Goal: Information Seeking & Learning: Check status

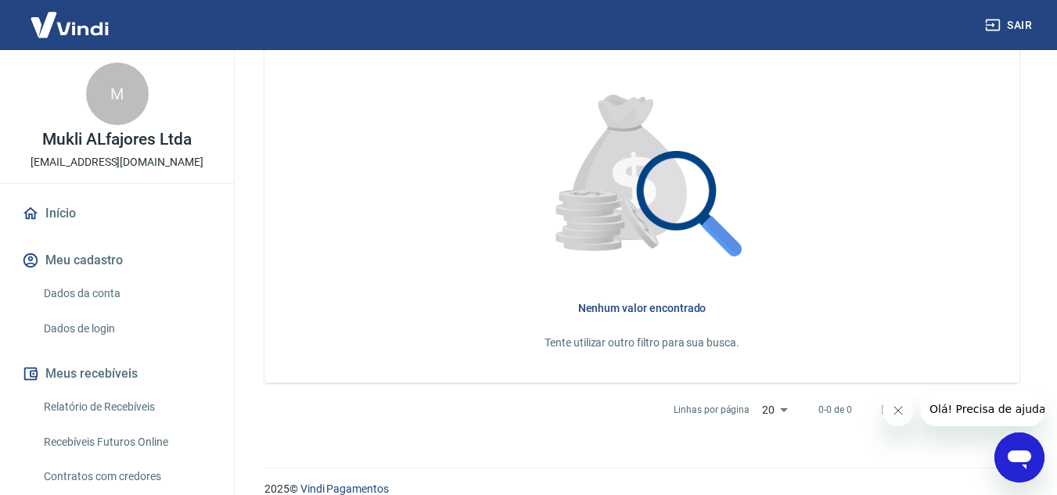
scroll to position [499, 0]
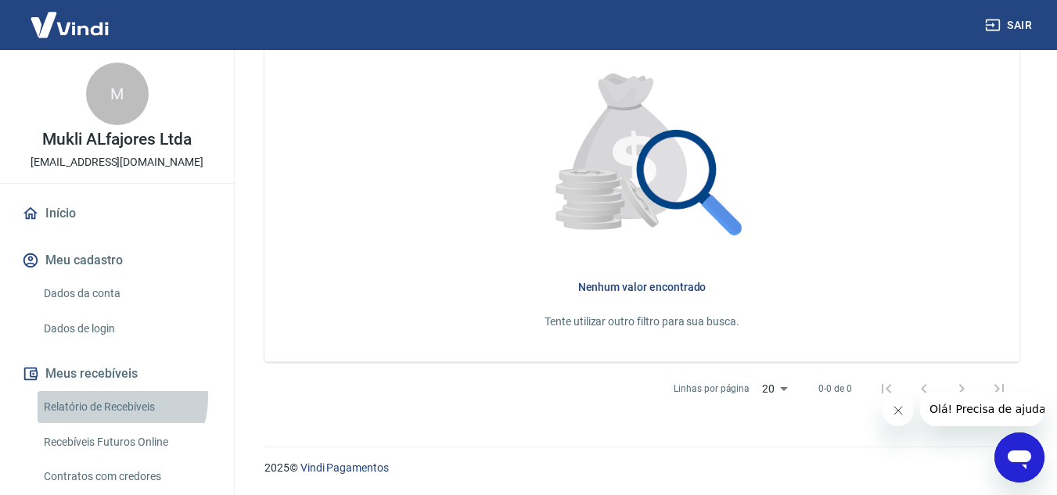
click at [117, 398] on link "Relatório de Recebíveis" at bounding box center [127, 407] width 178 height 32
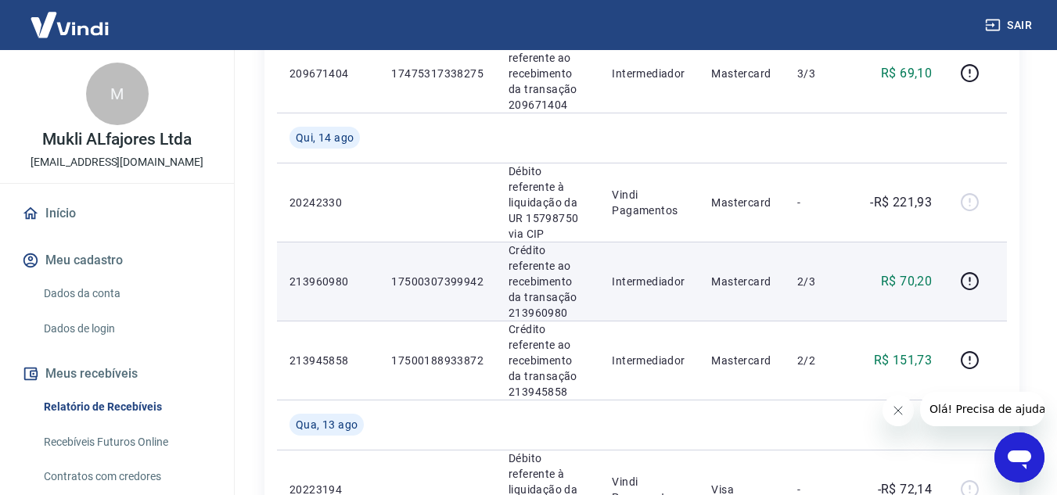
scroll to position [1095, 0]
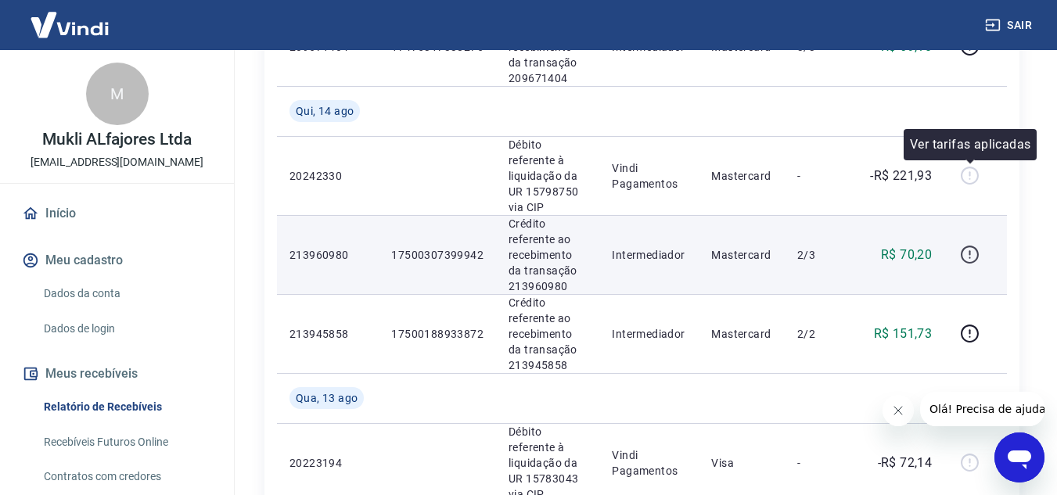
click at [974, 245] on icon "button" at bounding box center [970, 255] width 20 height 20
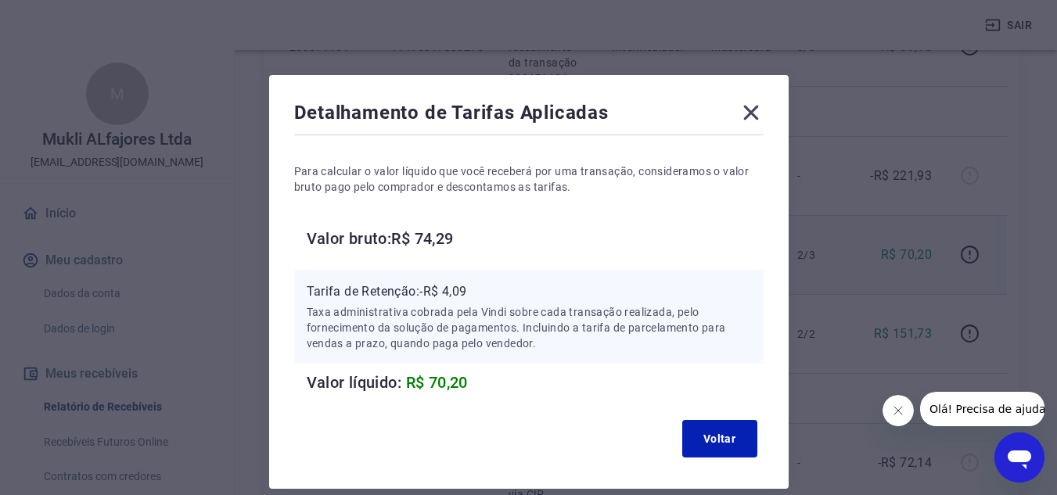
click at [764, 118] on div "Detalhamento de Tarifas Aplicadas Para calcular o valor líquido que você recebe…" at bounding box center [528, 282] width 519 height 414
click at [747, 112] on icon at bounding box center [750, 112] width 25 height 25
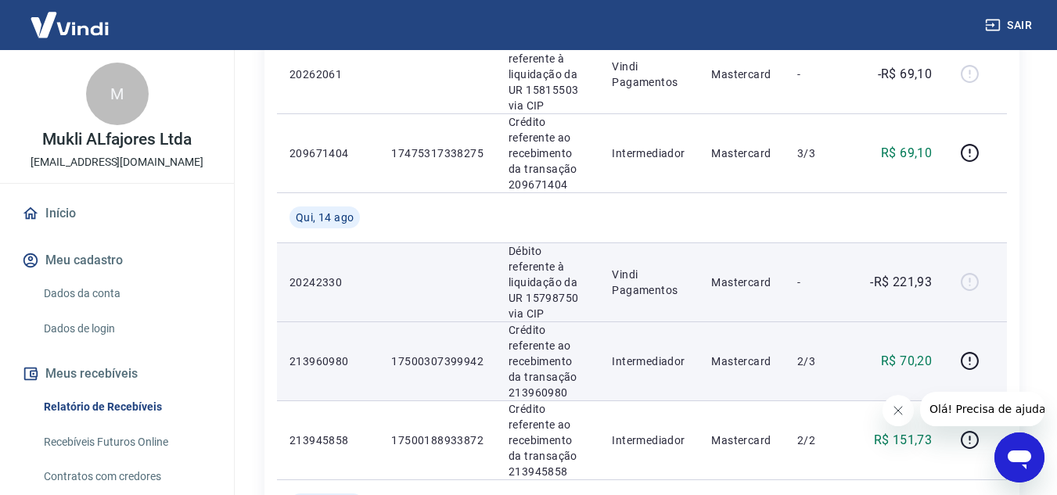
scroll to position [938, 0]
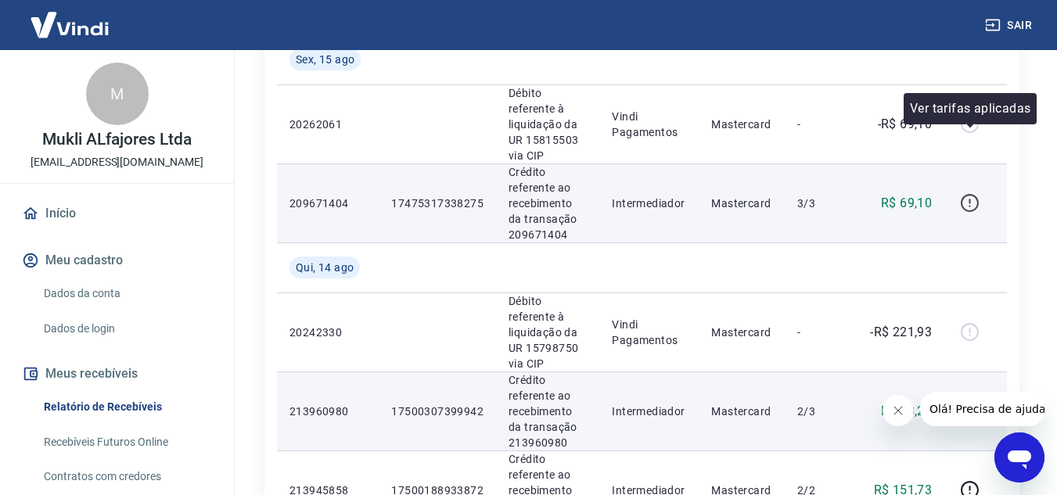
click at [971, 193] on icon "button" at bounding box center [970, 203] width 20 height 20
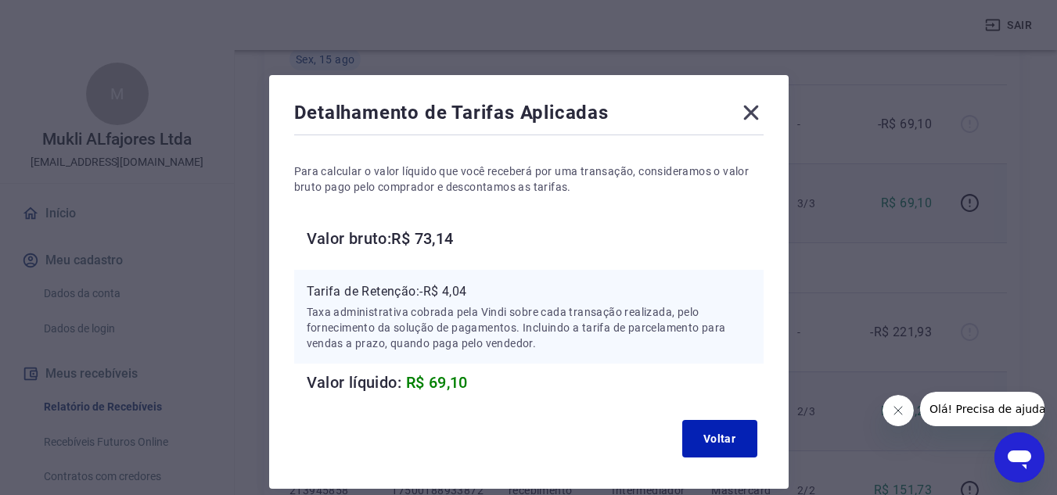
click at [759, 111] on icon at bounding box center [750, 112] width 25 height 25
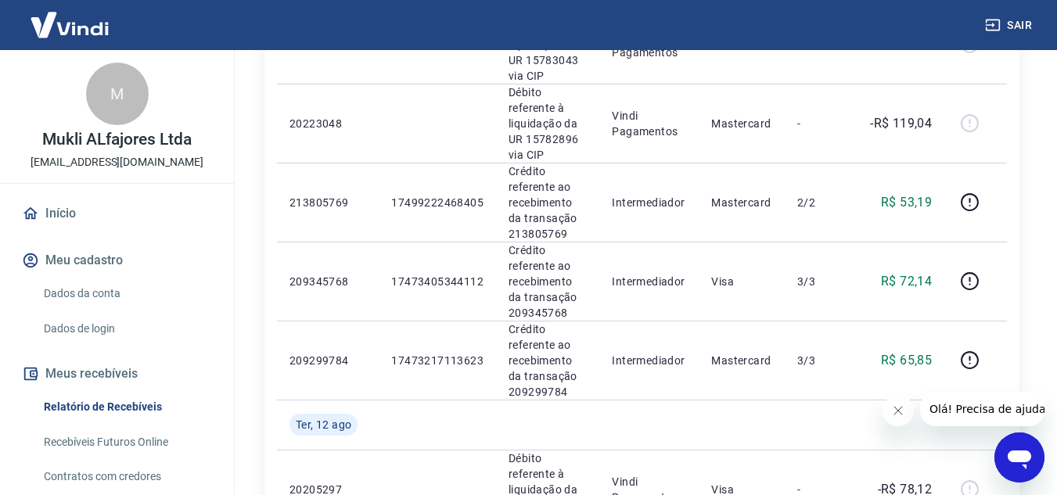
scroll to position [1642, 0]
